Goal: Transaction & Acquisition: Obtain resource

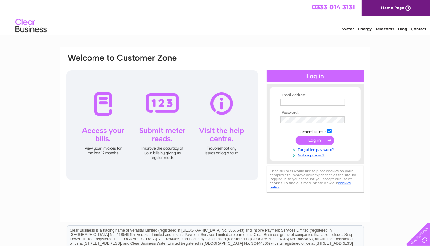
type input "Accounts@Pumaspeed.co.uk"
click at [311, 141] on input "submit" at bounding box center [314, 140] width 39 height 9
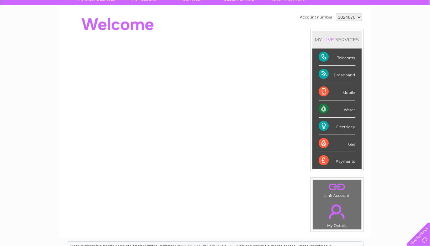
scroll to position [31, 0]
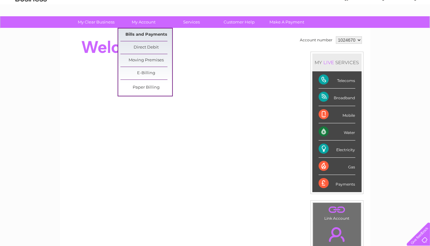
click at [135, 35] on link "Bills and Payments" at bounding box center [146, 35] width 52 height 13
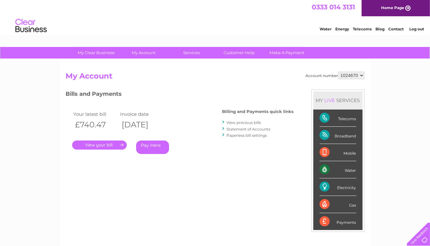
click at [97, 145] on link "." at bounding box center [99, 145] width 55 height 9
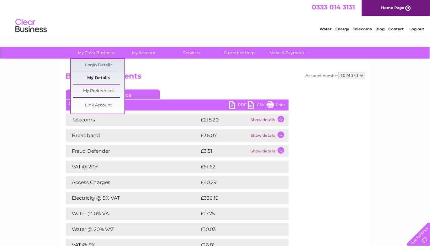
click at [91, 77] on link "My Details" at bounding box center [99, 78] width 52 height 13
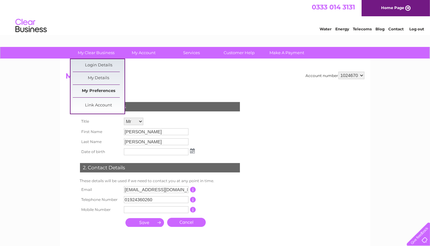
click at [89, 91] on link "My Preferences" at bounding box center [99, 91] width 52 height 13
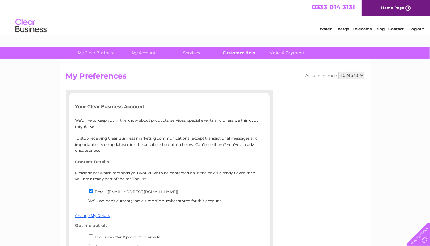
click at [231, 52] on link "Customer Help" at bounding box center [239, 53] width 52 height 12
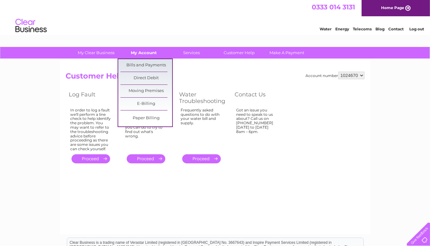
click at [142, 52] on link "My Account" at bounding box center [144, 53] width 52 height 12
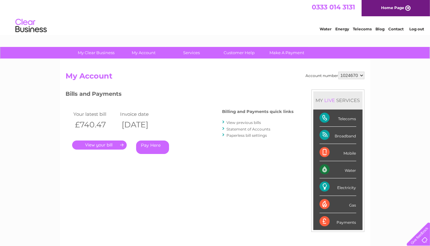
click at [92, 145] on link "." at bounding box center [99, 145] width 55 height 9
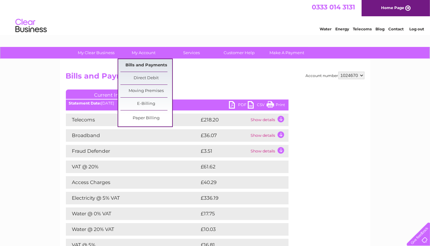
click at [138, 64] on link "Bills and Payments" at bounding box center [146, 65] width 52 height 13
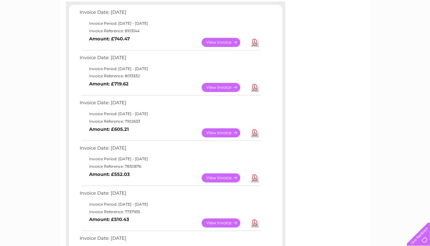
scroll to position [31, 0]
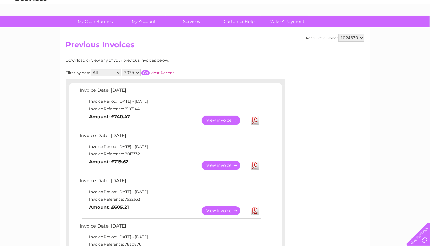
click at [213, 120] on link "View" at bounding box center [224, 120] width 46 height 9
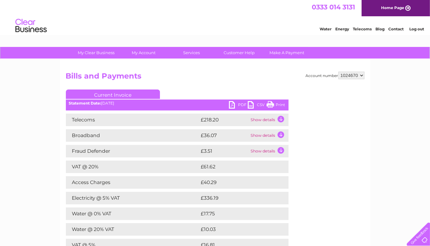
click at [279, 135] on td "Show details" at bounding box center [268, 135] width 39 height 13
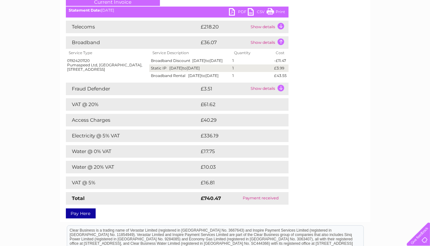
scroll to position [94, 0]
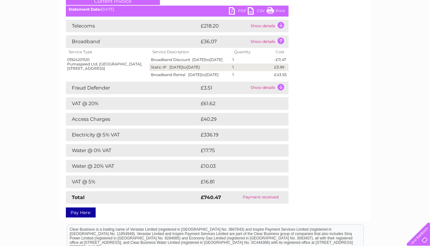
drag, startPoint x: 280, startPoint y: 23, endPoint x: 277, endPoint y: 27, distance: 5.1
click at [280, 23] on td "Show details" at bounding box center [268, 26] width 39 height 13
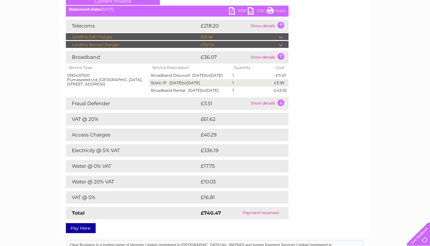
click at [281, 45] on td at bounding box center [284, 45] width 10 height 8
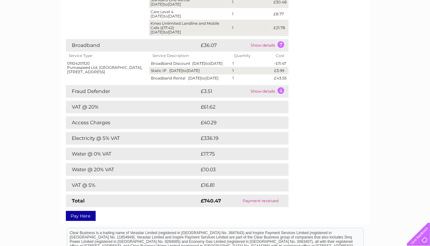
scroll to position [251, 0]
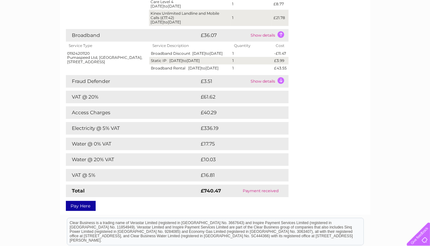
click at [221, 150] on td "£17.75" at bounding box center [236, 144] width 75 height 13
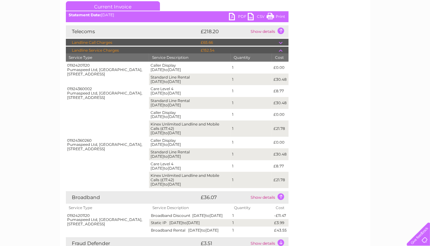
scroll to position [0, 0]
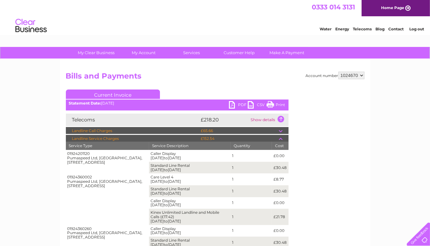
click at [234, 106] on link "PDF" at bounding box center [238, 105] width 19 height 9
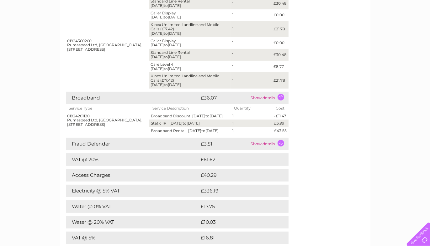
scroll to position [340, 0]
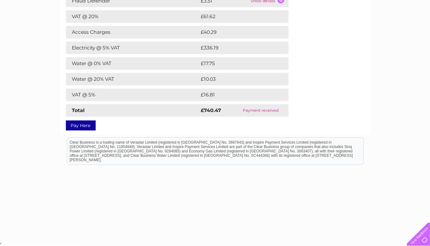
click at [216, 49] on td "£336.19" at bounding box center [237, 48] width 77 height 13
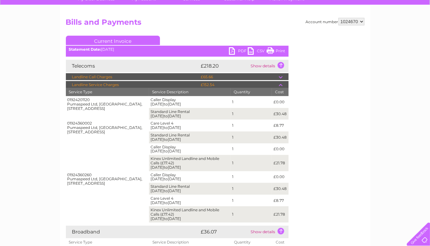
scroll to position [0, 0]
